Goal: Transaction & Acquisition: Book appointment/travel/reservation

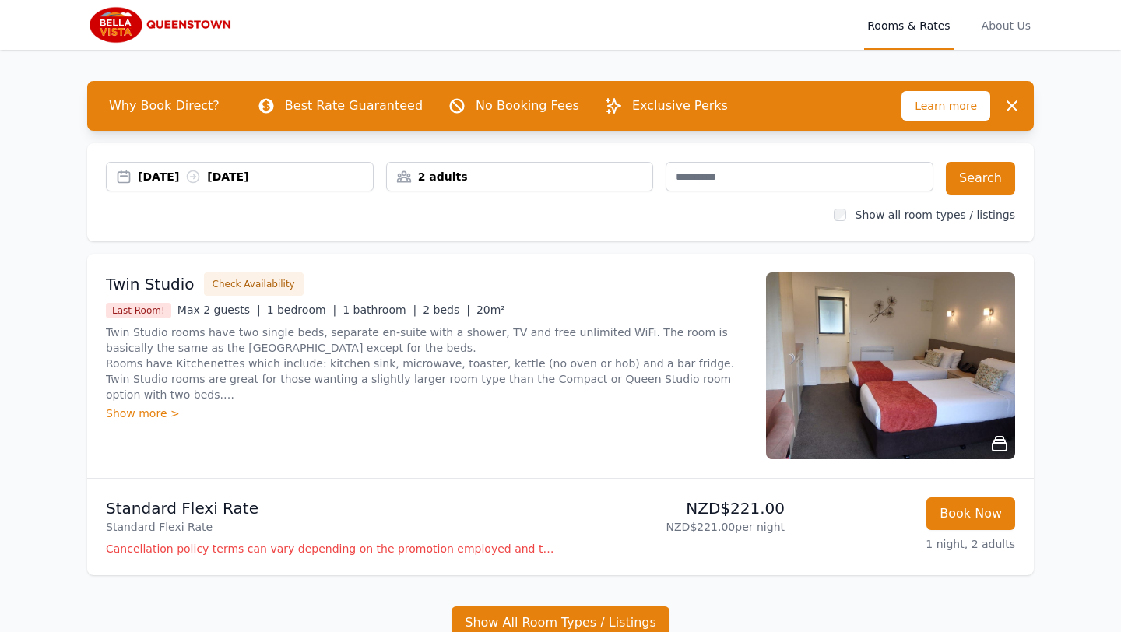
click at [234, 180] on div "[DATE] [DATE]" at bounding box center [255, 177] width 235 height 16
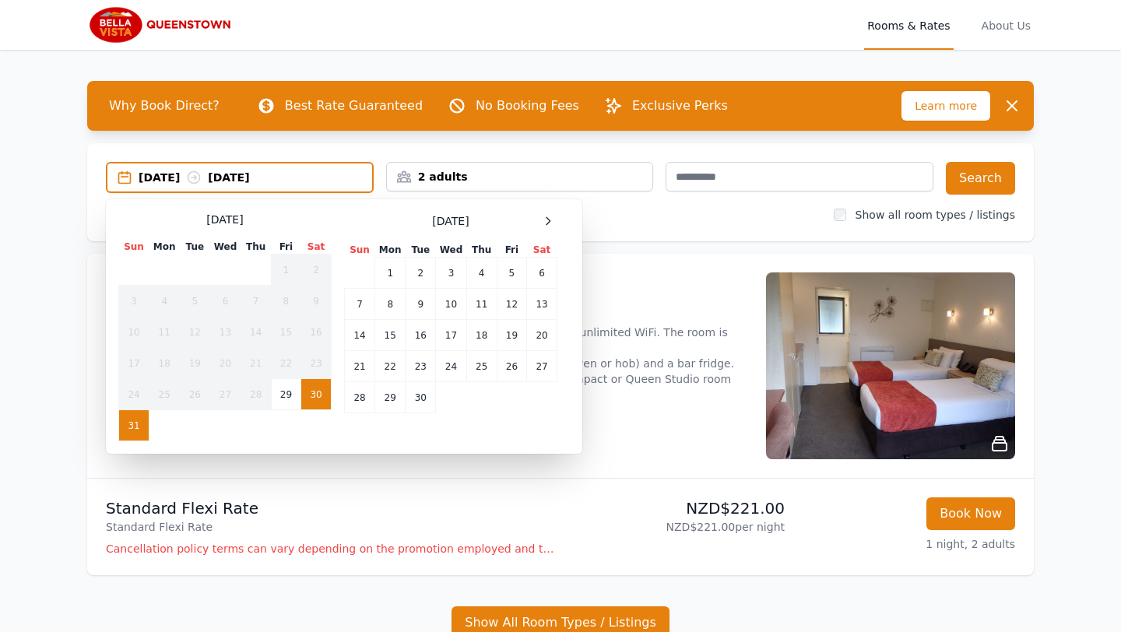
click at [540, 232] on div "[DATE] Sun Mon Tue Wed Thu Fri Sat 1 2 3 4 5 6 7 8 9 10 11 12 13 14 15 16 17 18…" at bounding box center [450, 327] width 213 height 230
click at [542, 229] on span at bounding box center [548, 221] width 19 height 19
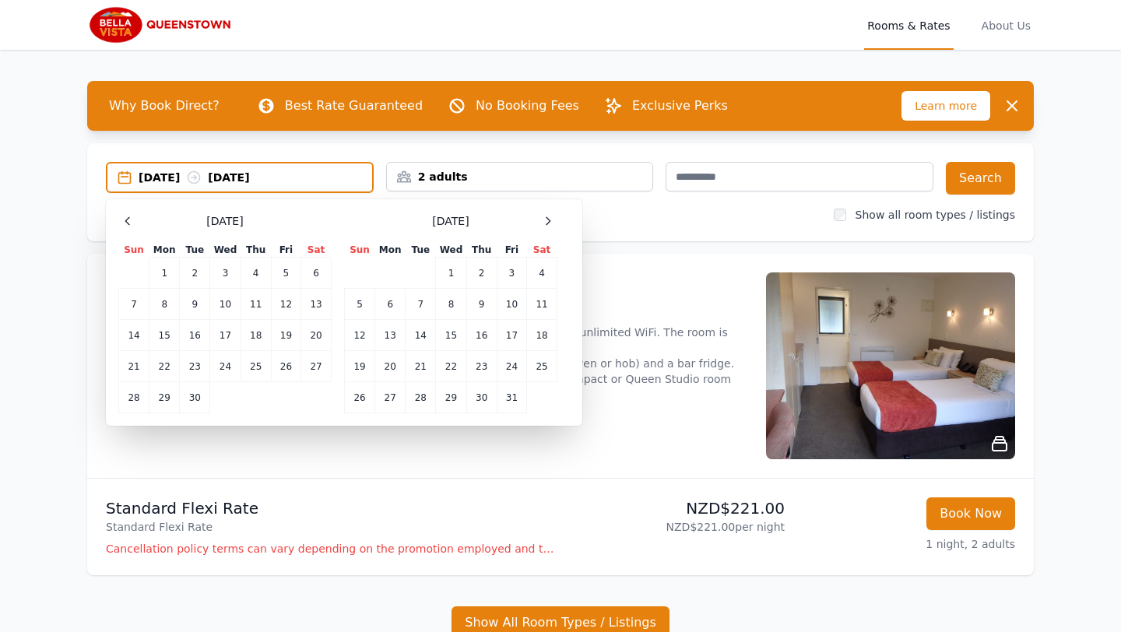
click at [542, 229] on span at bounding box center [548, 221] width 19 height 19
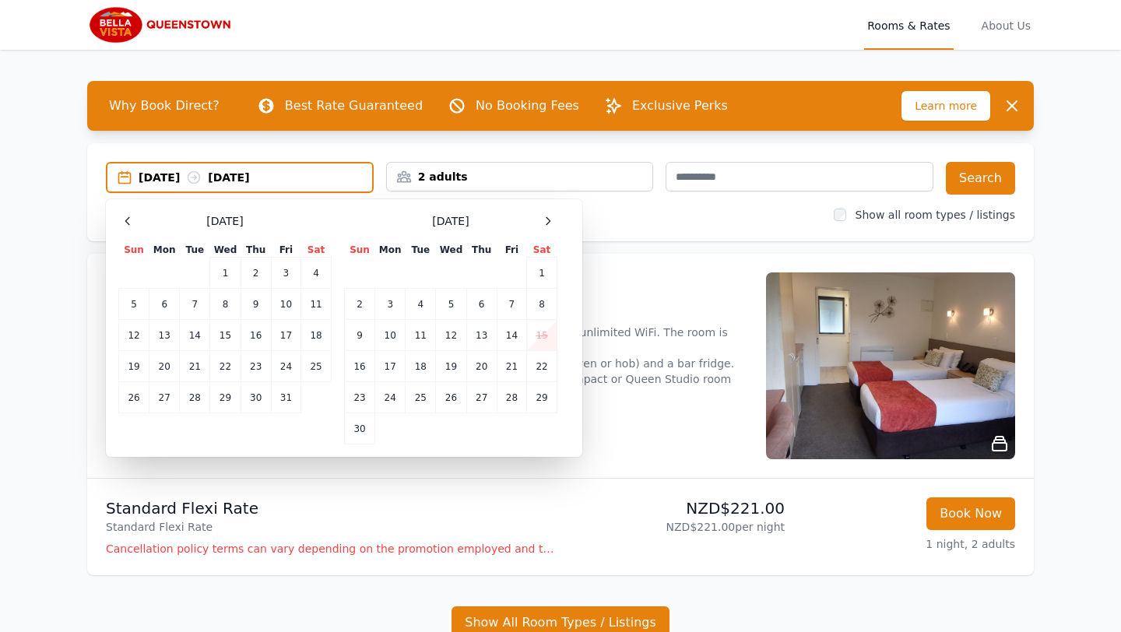
click at [542, 229] on span at bounding box center [548, 221] width 19 height 19
click at [431, 393] on td "30" at bounding box center [421, 397] width 30 height 31
click at [549, 216] on icon at bounding box center [548, 221] width 12 height 12
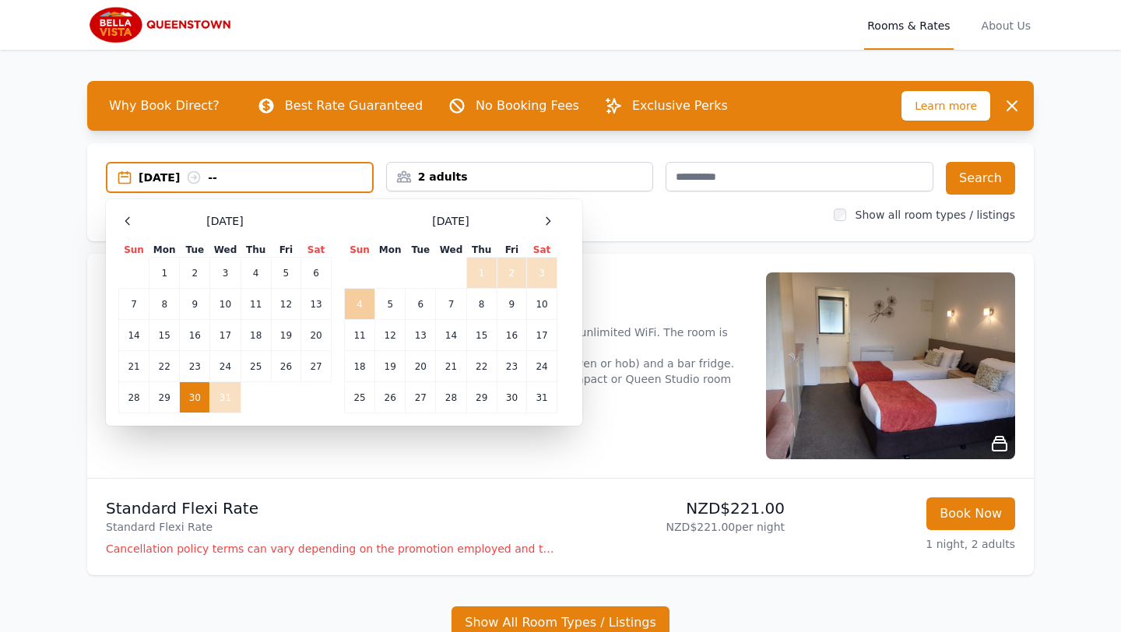
click at [362, 301] on td "4" at bounding box center [360, 304] width 30 height 31
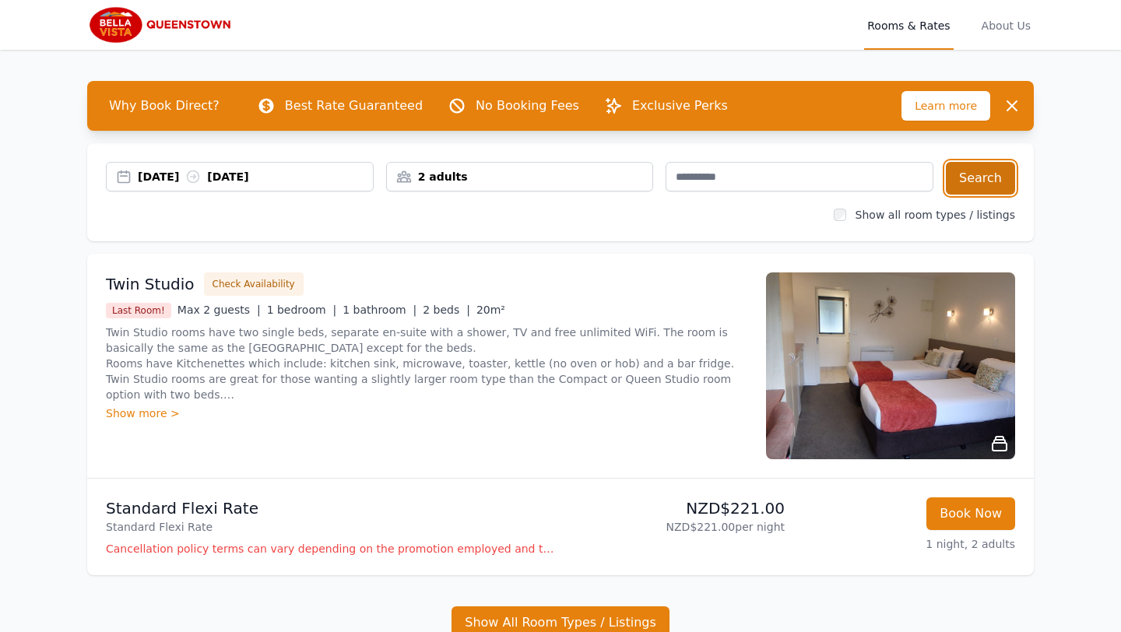
click at [1003, 181] on button "Search" at bounding box center [980, 178] width 69 height 33
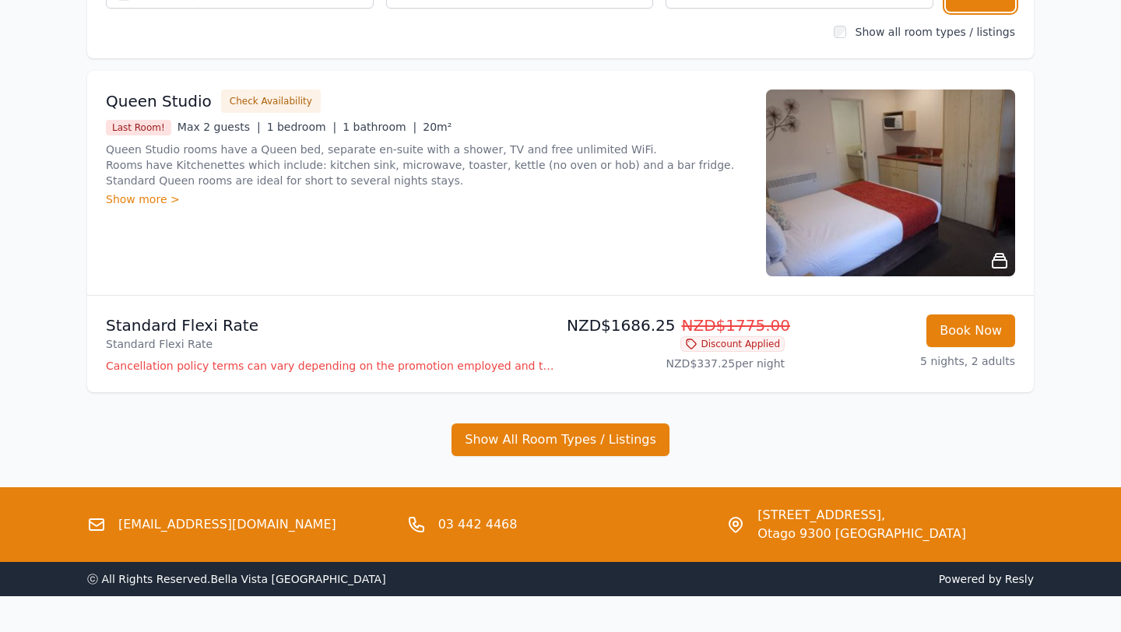
scroll to position [185, 0]
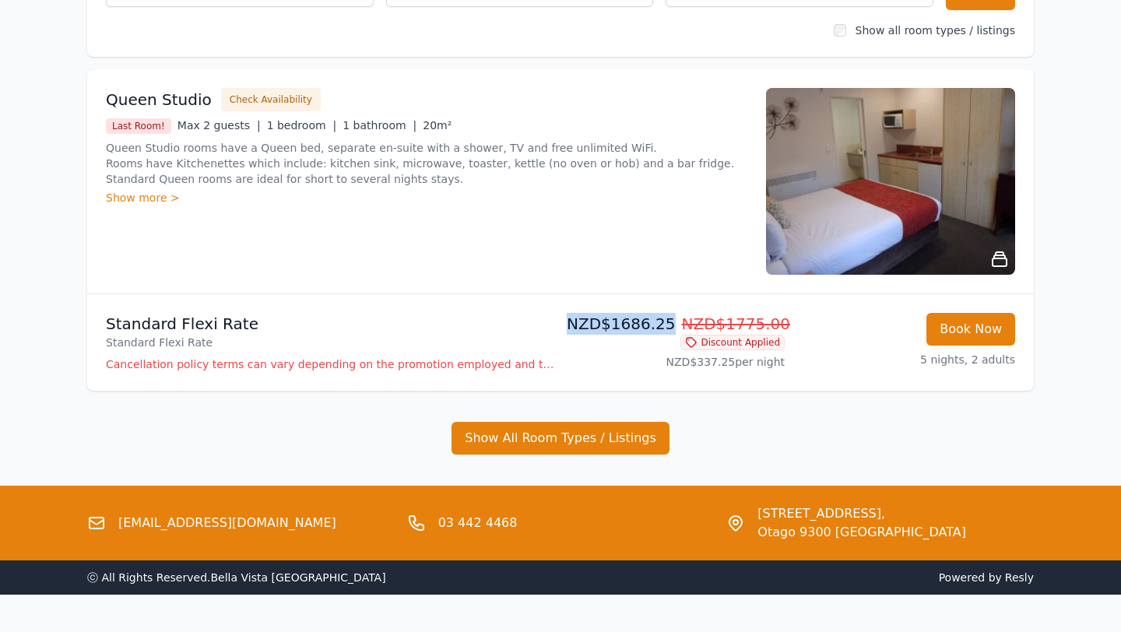
drag, startPoint x: 680, startPoint y: 326, endPoint x: 579, endPoint y: 326, distance: 100.5
click at [579, 326] on p "NZD$1686.25 NZD$1775.00" at bounding box center [676, 324] width 218 height 22
copy p "NZD$1686.25"
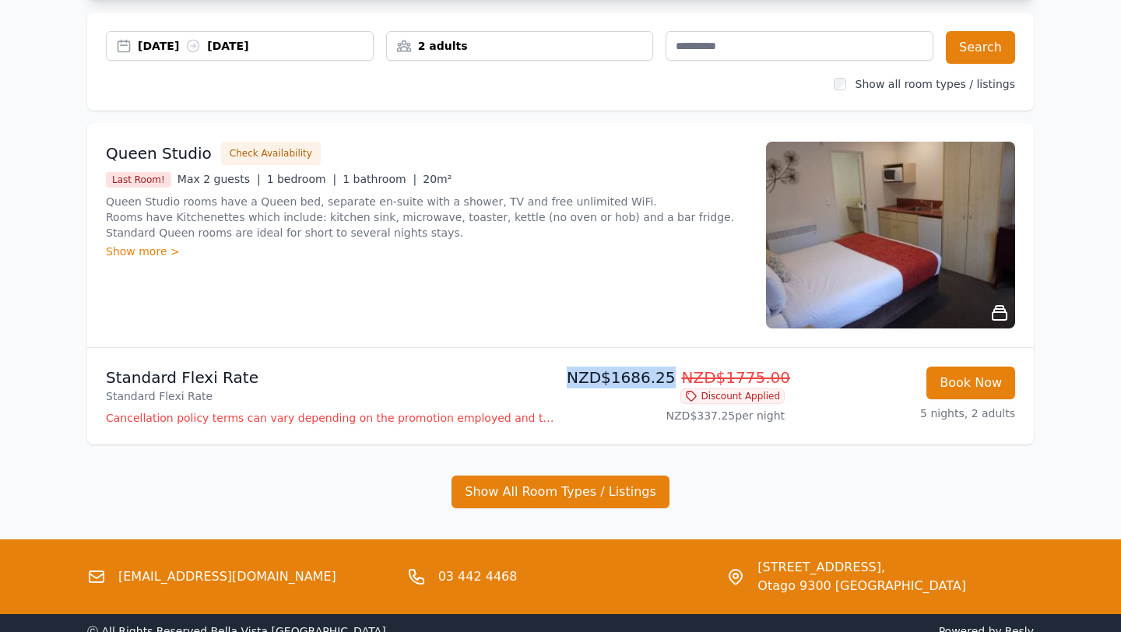
scroll to position [0, 0]
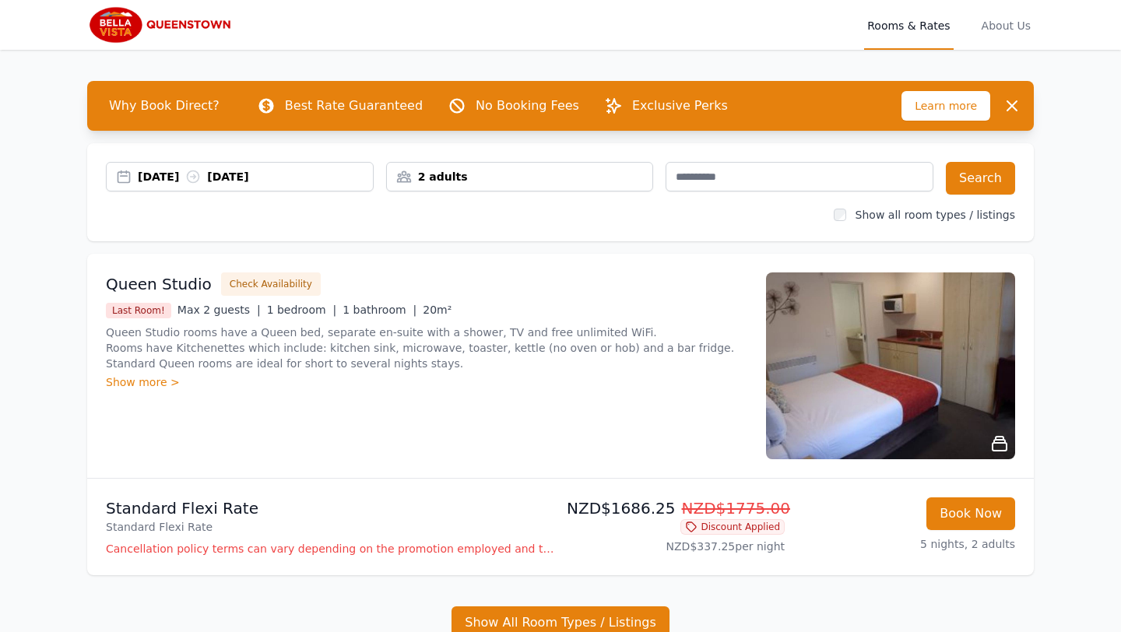
click at [158, 108] on span "Why Book Direct?" at bounding box center [165, 105] width 136 height 31
click at [301, 111] on p "Best Rate Guaranteed" at bounding box center [354, 106] width 138 height 19
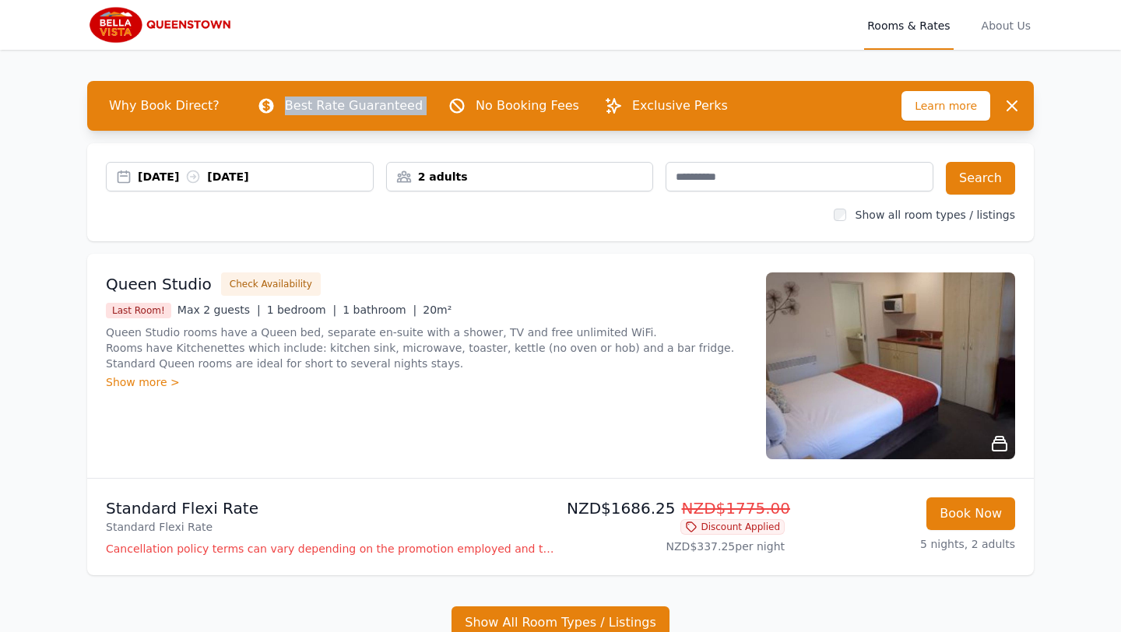
click at [301, 111] on p "Best Rate Guaranteed" at bounding box center [354, 106] width 138 height 19
